Goal: Task Accomplishment & Management: Complete application form

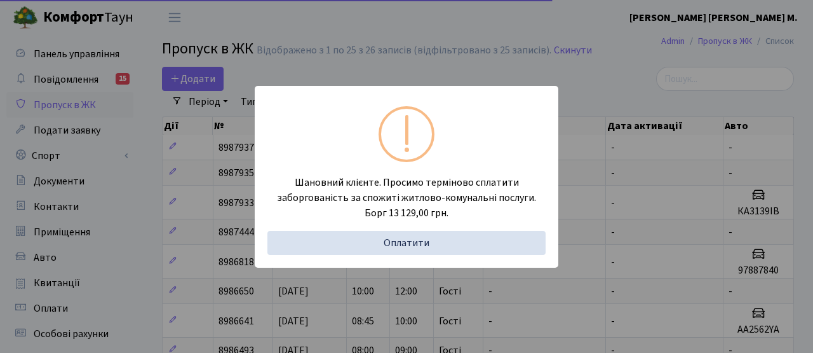
select select "25"
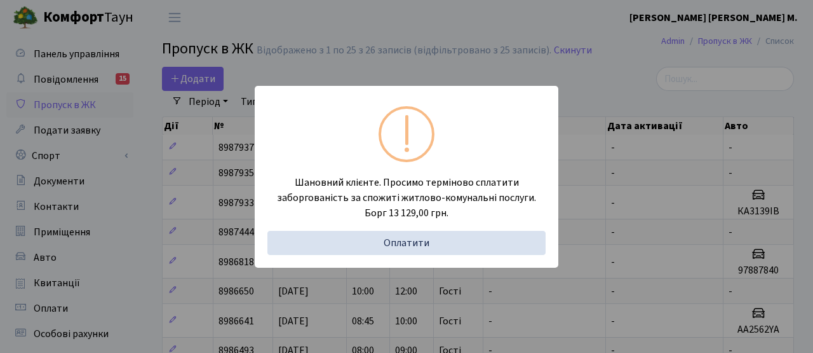
click at [187, 81] on div "Шановний клієнте. Просимо терміново сплатити заборгованість за спожиті житлово-…" at bounding box center [406, 176] width 813 height 353
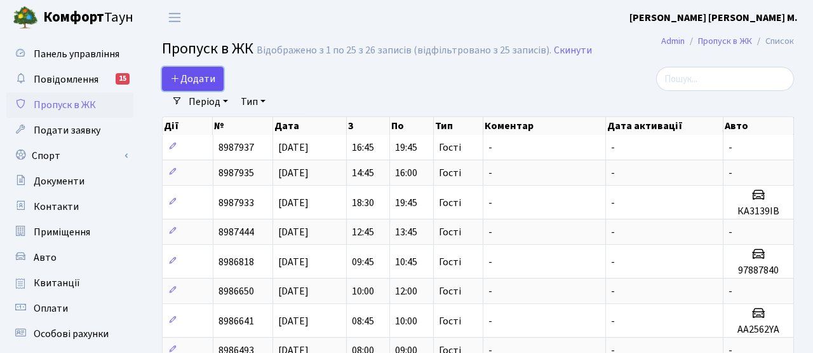
click at [199, 79] on span "Додати" at bounding box center [192, 79] width 45 height 14
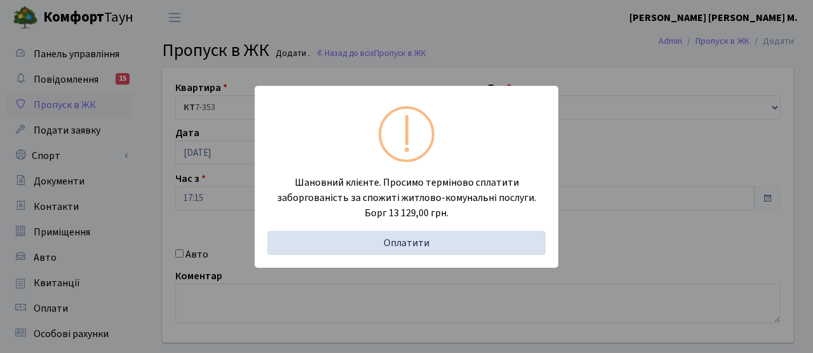
drag, startPoint x: 757, startPoint y: 181, endPoint x: 703, endPoint y: 177, distance: 53.5
click at [757, 181] on div "Шановний клієнте. Просимо терміново сплатити заборгованість за спожиті житлово-…" at bounding box center [406, 176] width 813 height 353
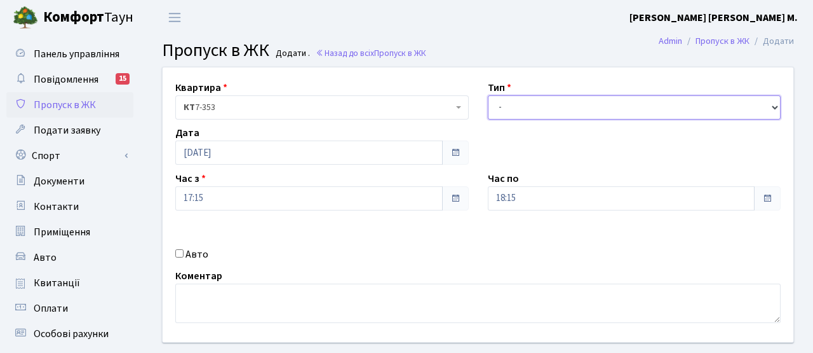
click at [558, 116] on select "- Доставка Таксі Гості Сервіс" at bounding box center [634, 107] width 293 height 24
select select "3"
click at [488, 95] on select "- Доставка Таксі Гості Сервіс" at bounding box center [634, 107] width 293 height 24
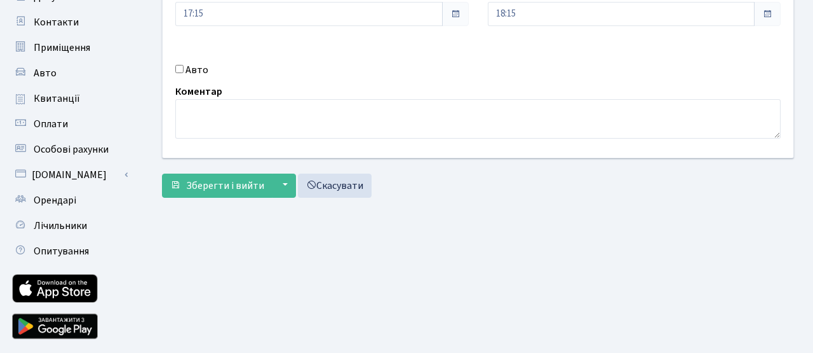
scroll to position [219, 0]
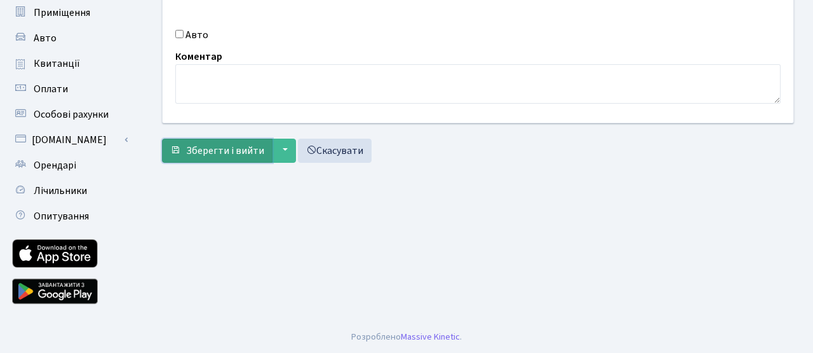
click at [246, 154] on span "Зберегти і вийти" at bounding box center [225, 151] width 78 height 14
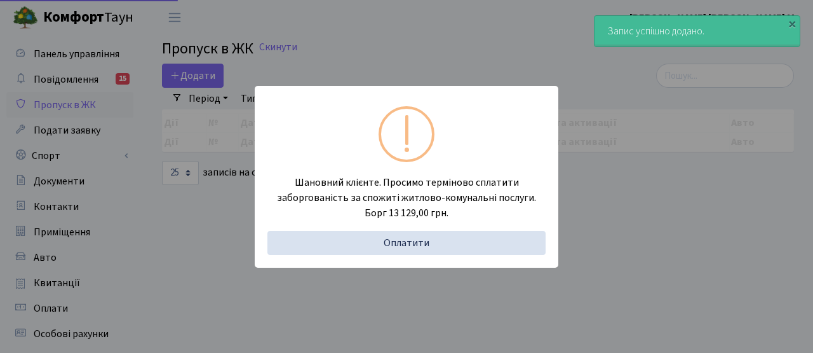
select select "25"
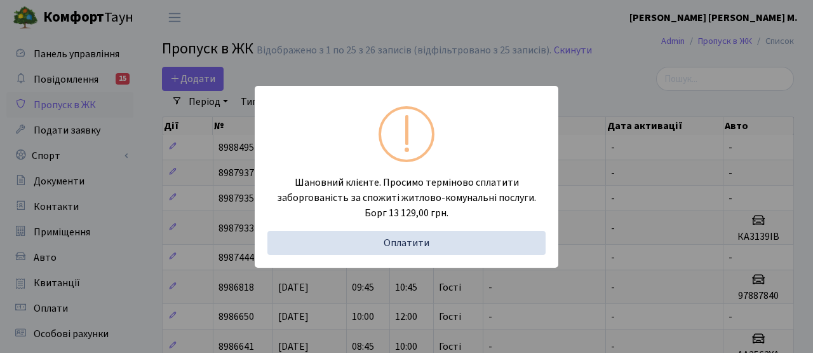
click at [199, 79] on div "Шановний клієнте. Просимо терміново сплатити заборгованість за спожиті житлово-…" at bounding box center [406, 176] width 813 height 353
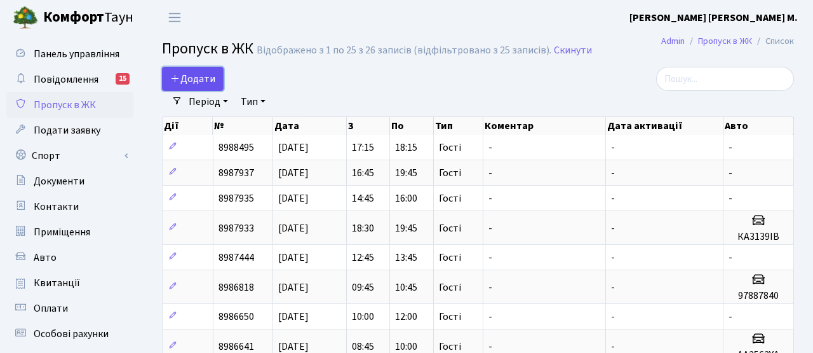
click at [196, 80] on span "Додати" at bounding box center [192, 79] width 45 height 14
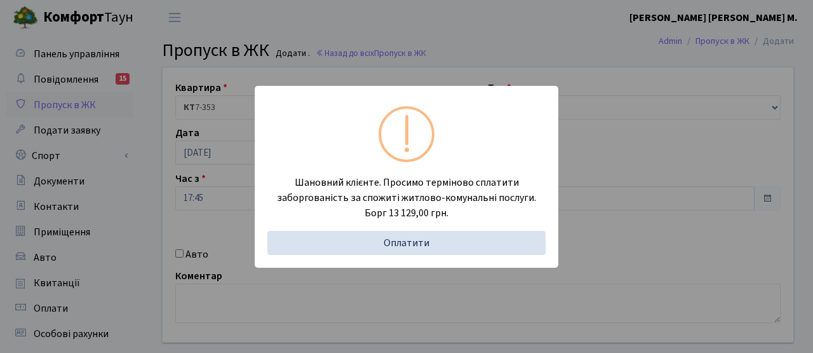
click at [308, 72] on div "Шановний клієнте. Просимо терміново сплатити заборгованість за спожиті житлово-…" at bounding box center [406, 176] width 813 height 353
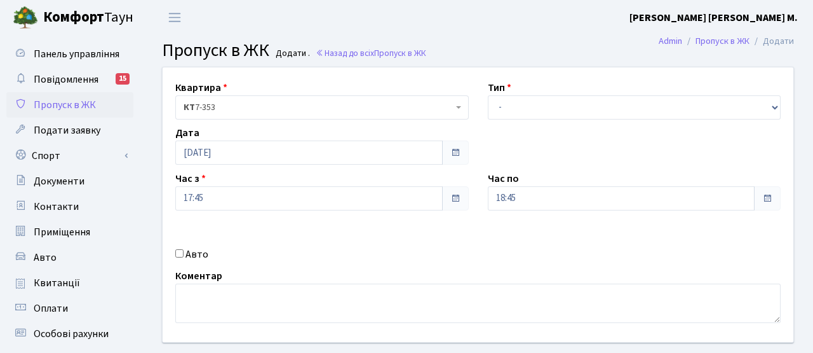
click at [178, 255] on input "Авто" at bounding box center [179, 253] width 8 height 8
checkbox input "true"
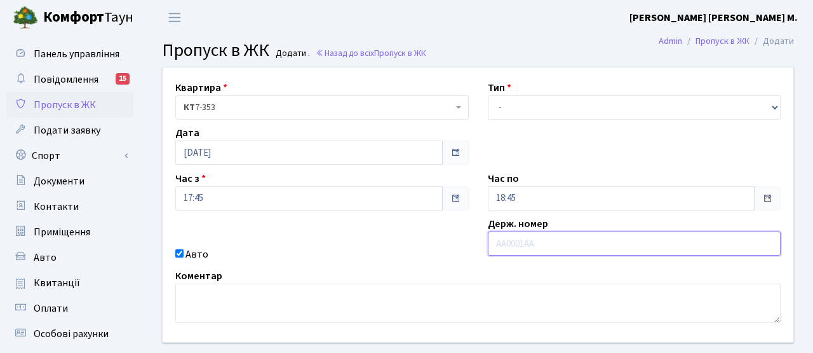
paste input "6429"
type input "6429"
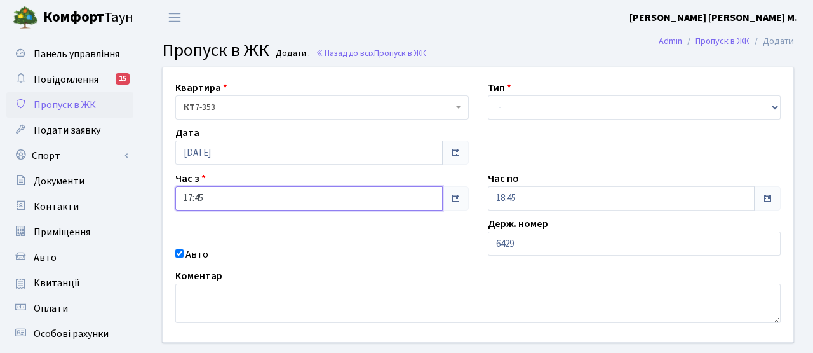
drag, startPoint x: 299, startPoint y: 203, endPoint x: 267, endPoint y: 214, distance: 33.5
click at [297, 205] on input "17:45" at bounding box center [308, 198] width 267 height 24
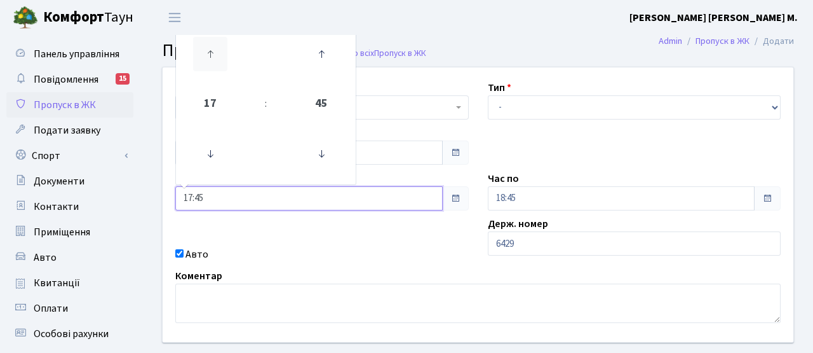
click at [209, 54] on icon at bounding box center [210, 54] width 34 height 34
type input "18:45"
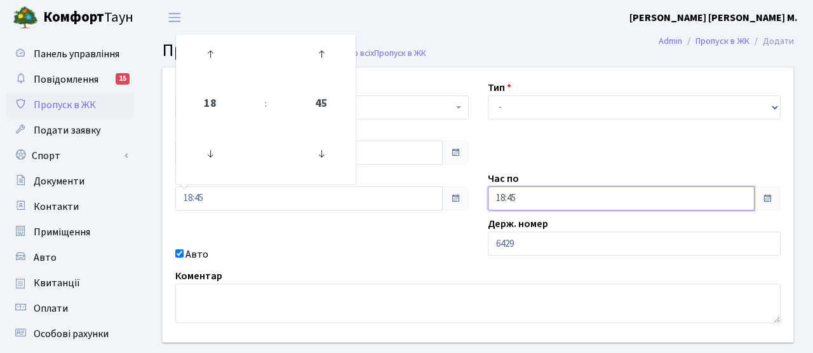
click at [591, 196] on input "18:45" at bounding box center [621, 198] width 267 height 24
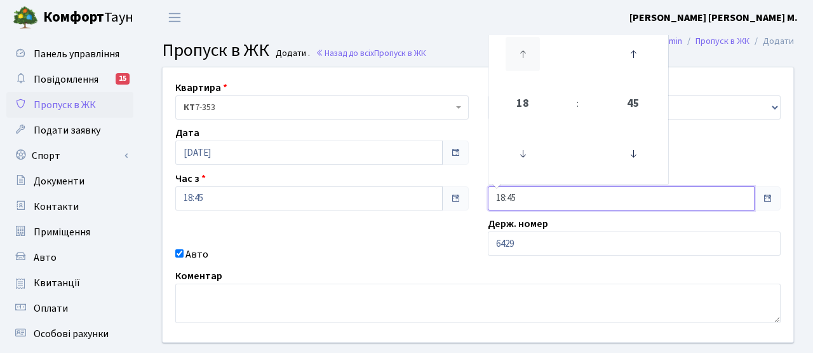
click at [523, 55] on icon at bounding box center [523, 54] width 34 height 34
click at [635, 64] on icon at bounding box center [633, 54] width 34 height 34
click at [635, 151] on icon at bounding box center [633, 154] width 34 height 34
type input "19:30"
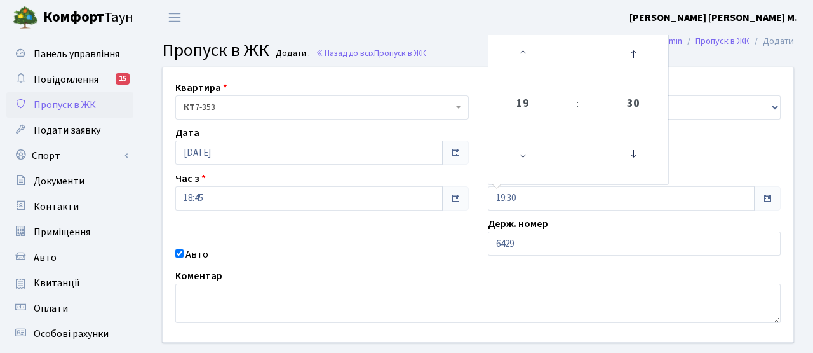
click at [281, 245] on div "Квартира <b>КТ</b>&nbsp;&nbsp;&nbsp;&nbsp;7-353 <b>КТ</b>&nbsp;&nbsp;&nbsp;&nbs…" at bounding box center [478, 204] width 650 height 274
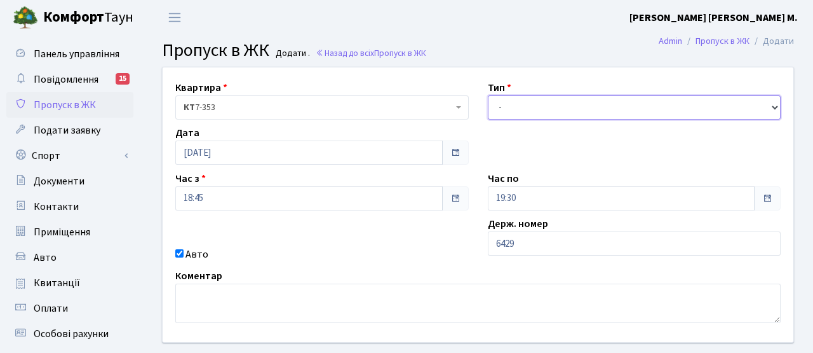
click at [541, 107] on select "- Доставка Таксі Гості Сервіс" at bounding box center [634, 107] width 293 height 24
select select "3"
click at [488, 95] on select "- Доставка Таксі Гості Сервіс" at bounding box center [634, 107] width 293 height 24
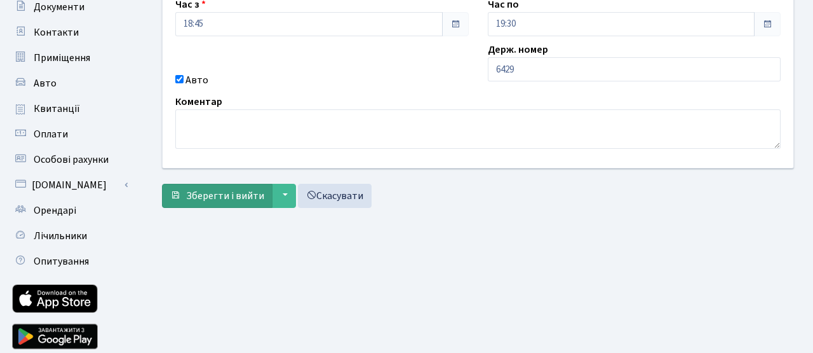
scroll to position [175, 0]
click at [231, 192] on span "Зберегти і вийти" at bounding box center [225, 195] width 78 height 14
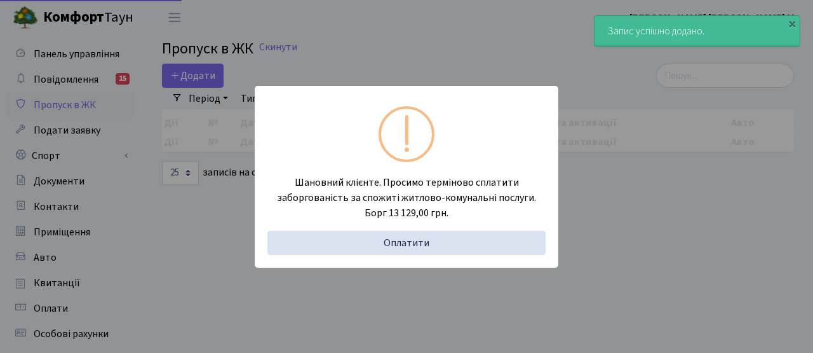
select select "25"
